Goal: Information Seeking & Learning: Check status

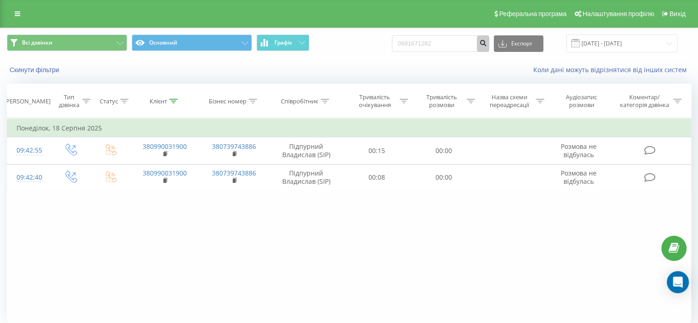
type input "0681671282"
click at [487, 45] on icon "submit" at bounding box center [483, 42] width 8 height 6
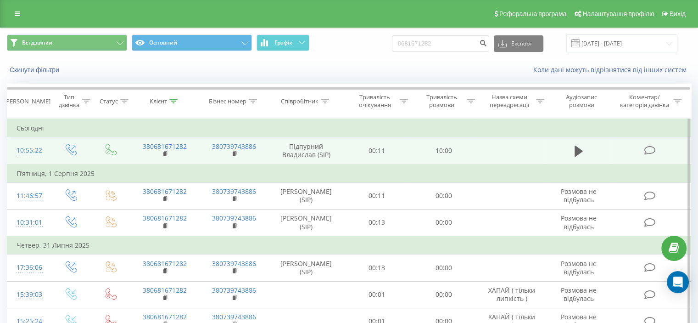
click at [646, 147] on icon at bounding box center [649, 150] width 11 height 10
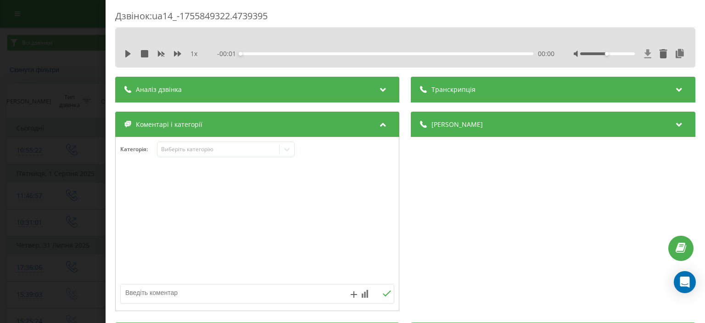
click at [644, 50] on icon at bounding box center [647, 53] width 7 height 9
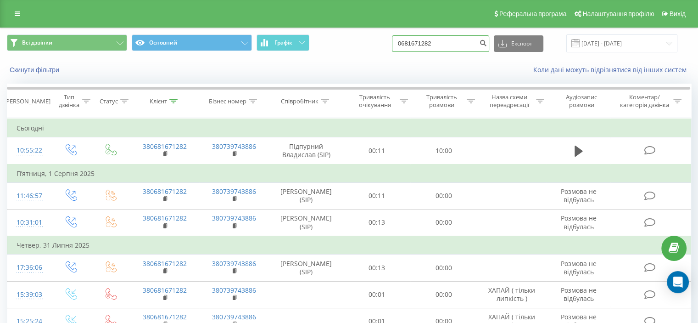
drag, startPoint x: 399, startPoint y: 41, endPoint x: 369, endPoint y: 42, distance: 30.3
click at [369, 42] on div "Всі дзвінки Основний Графік 0681671282 Експорт .csv .xls .xlsx 22.05.2025 - 22.…" at bounding box center [349, 43] width 684 height 18
